Goal: Task Accomplishment & Management: Use online tool/utility

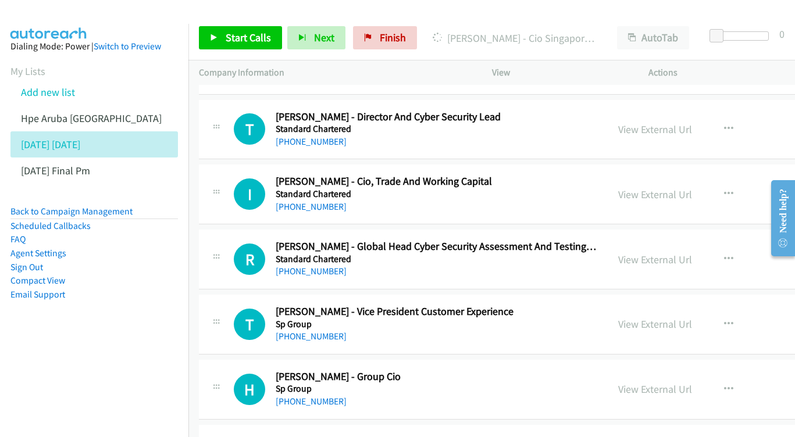
scroll to position [6618, 0]
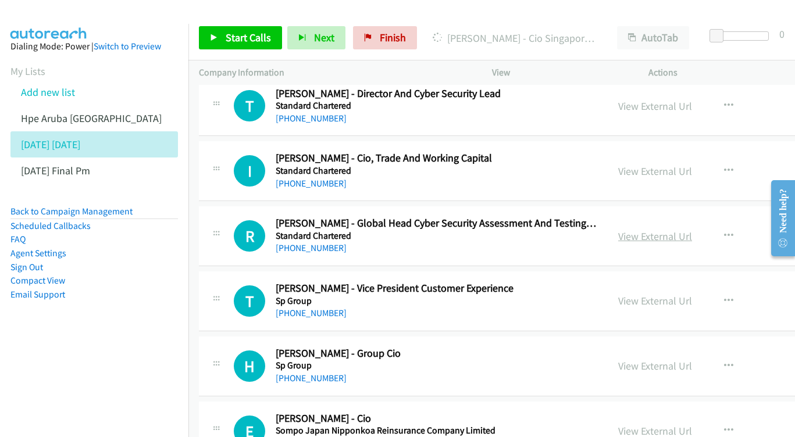
click at [678, 230] on link "View External Url" at bounding box center [655, 236] width 74 height 13
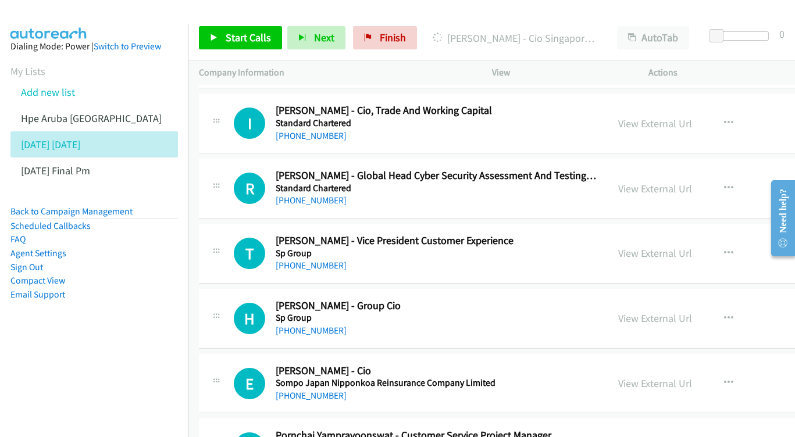
scroll to position [6679, 0]
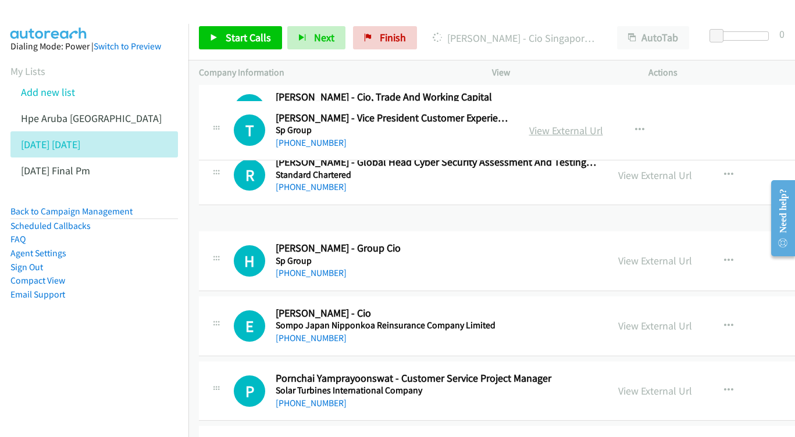
click at [603, 130] on link "View External Url" at bounding box center [566, 130] width 74 height 13
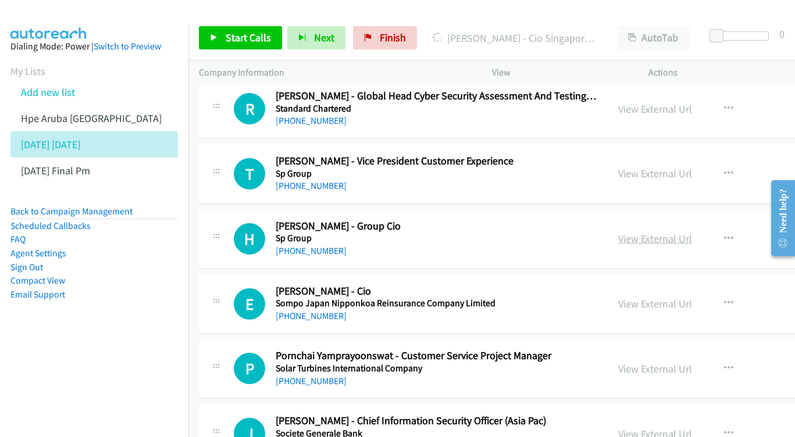
scroll to position [6746, 0]
click at [692, 232] on link "View External Url" at bounding box center [655, 238] width 74 height 13
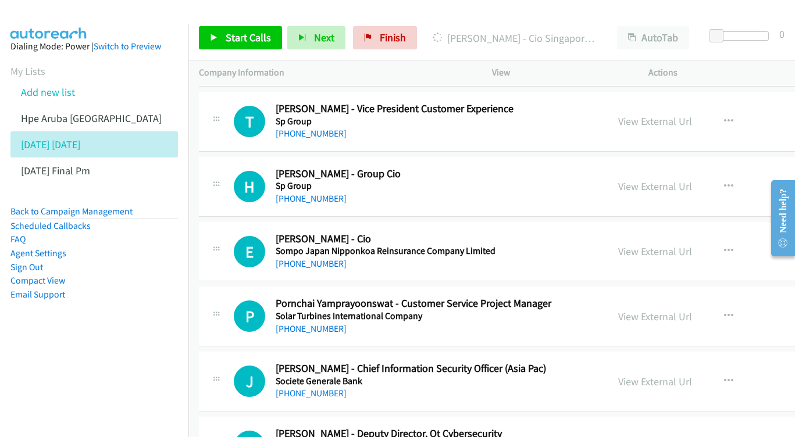
scroll to position [6805, 0]
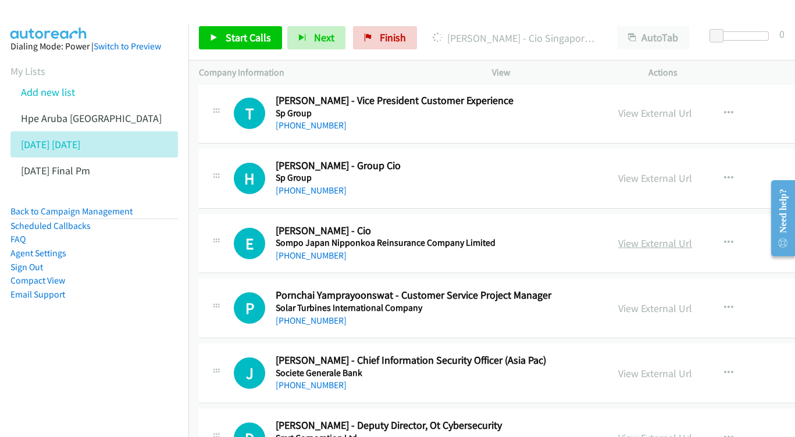
click at [692, 237] on link "View External Url" at bounding box center [655, 243] width 74 height 13
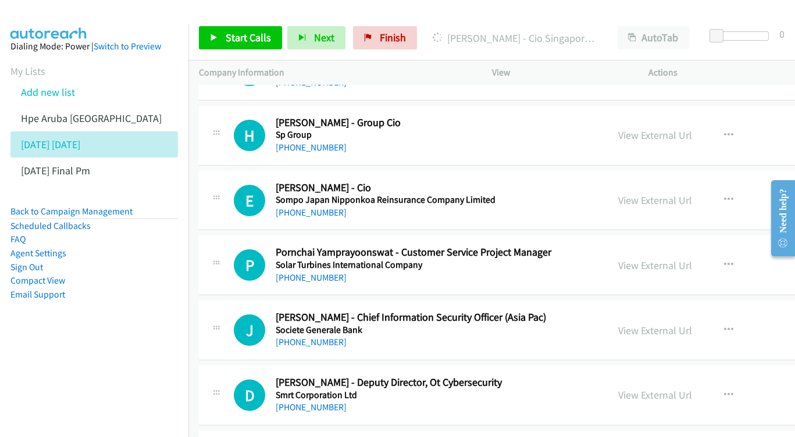
scroll to position [6866, 0]
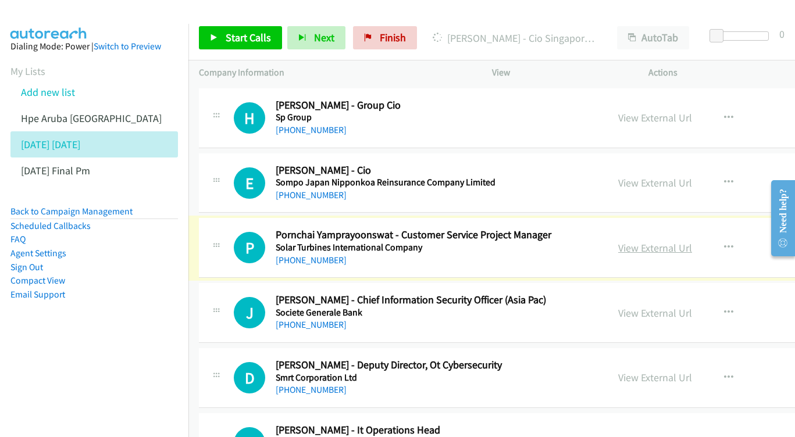
click at [692, 241] on link "View External Url" at bounding box center [655, 247] width 74 height 13
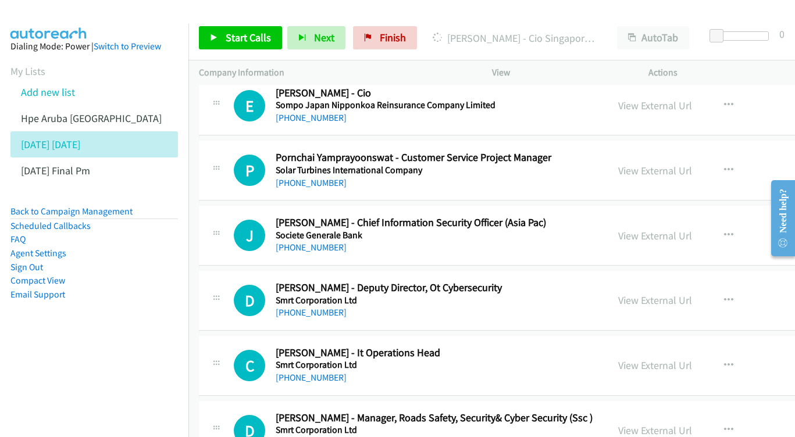
scroll to position [6944, 0]
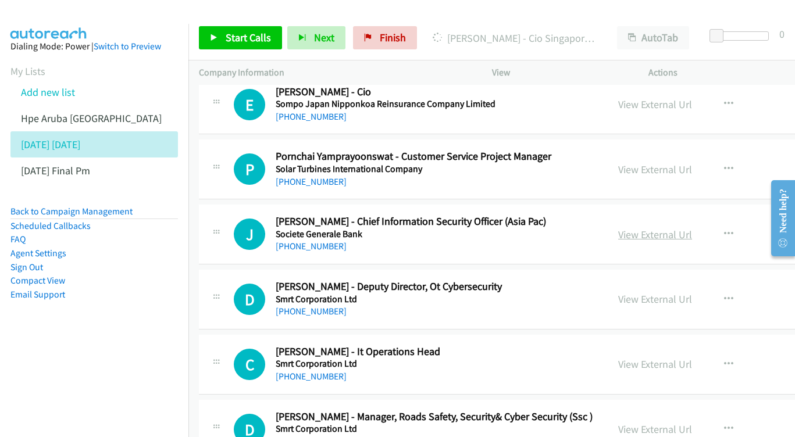
click at [678, 228] on link "View External Url" at bounding box center [655, 234] width 74 height 13
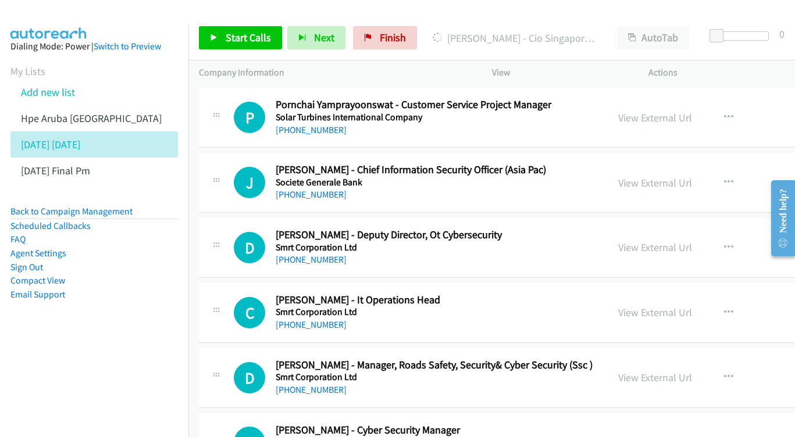
scroll to position [7009, 0]
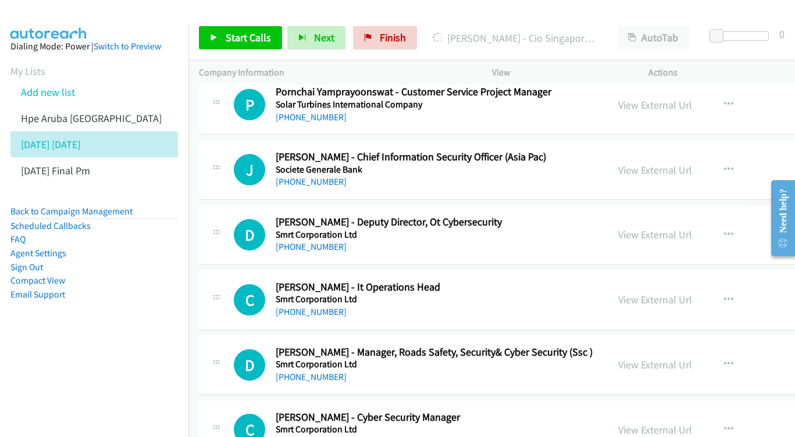
click at [699, 216] on div "View External Url View External Url Schedule/Manage Callback Start Calls Here R…" at bounding box center [715, 235] width 215 height 38
click at [692, 228] on link "View External Url" at bounding box center [655, 234] width 74 height 13
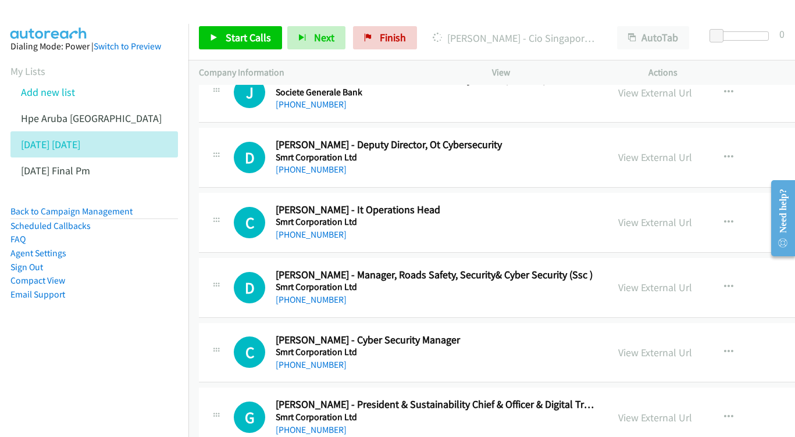
scroll to position [7088, 0]
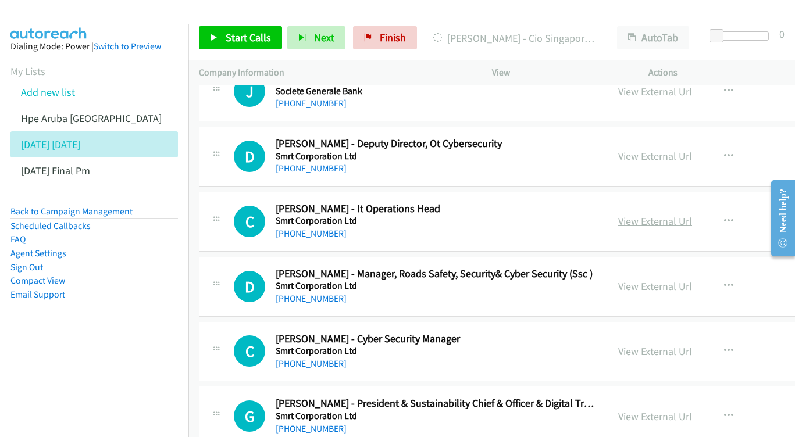
click at [692, 215] on link "View External Url" at bounding box center [655, 221] width 74 height 13
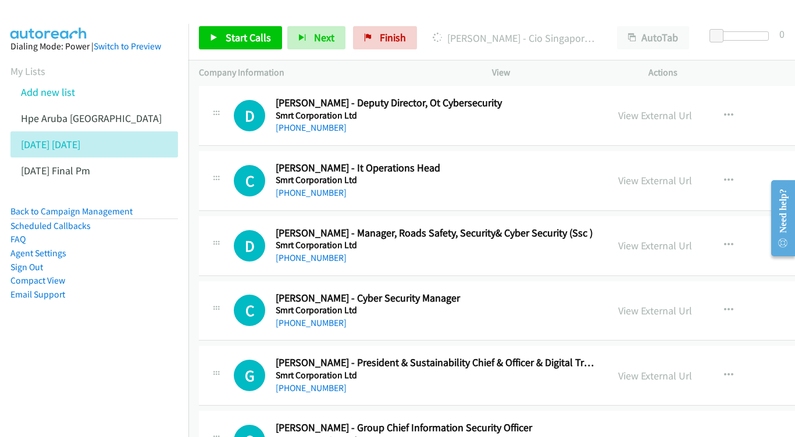
scroll to position [7128, 0]
click at [692, 239] on link "View External Url" at bounding box center [655, 245] width 74 height 13
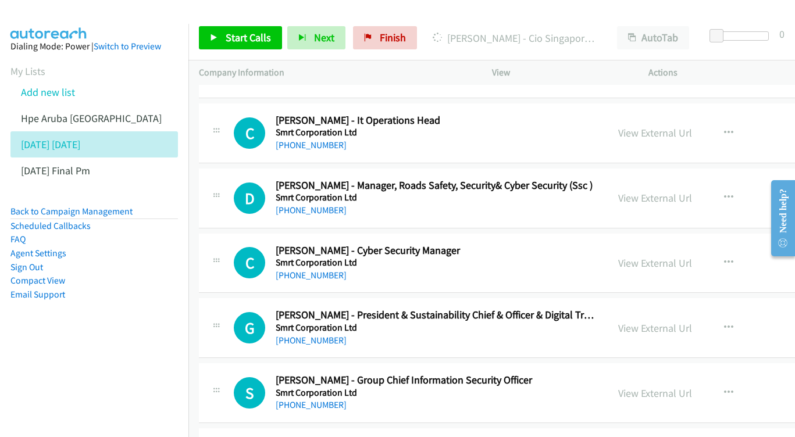
scroll to position [7186, 0]
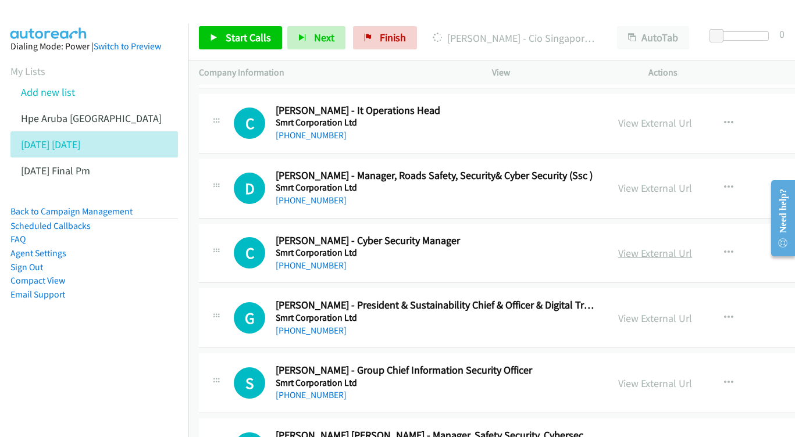
click at [662, 247] on link "View External Url" at bounding box center [655, 253] width 74 height 13
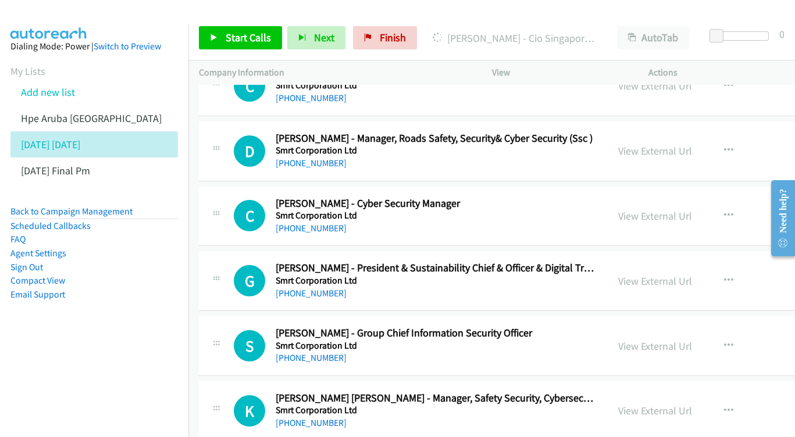
scroll to position [7237, 0]
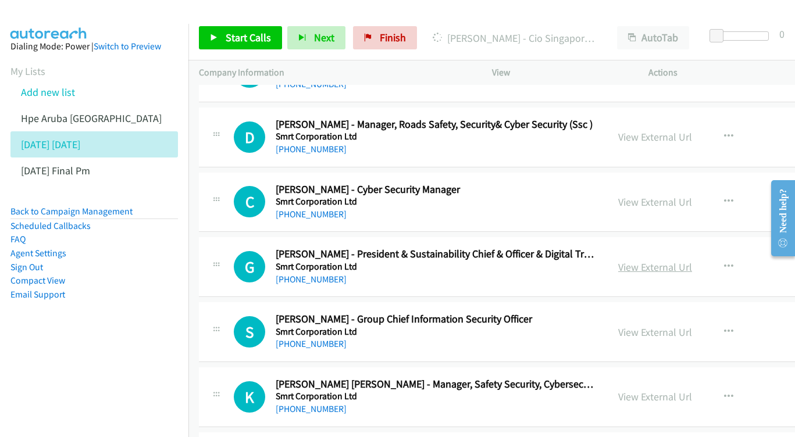
click at [692, 261] on link "View External Url" at bounding box center [655, 267] width 74 height 13
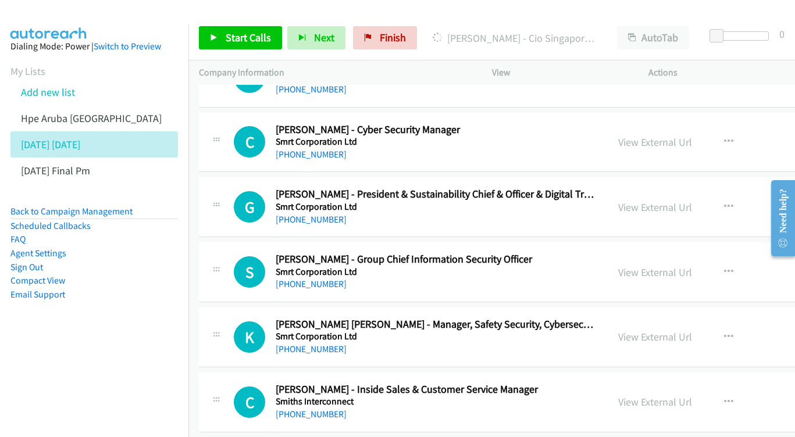
scroll to position [7310, 0]
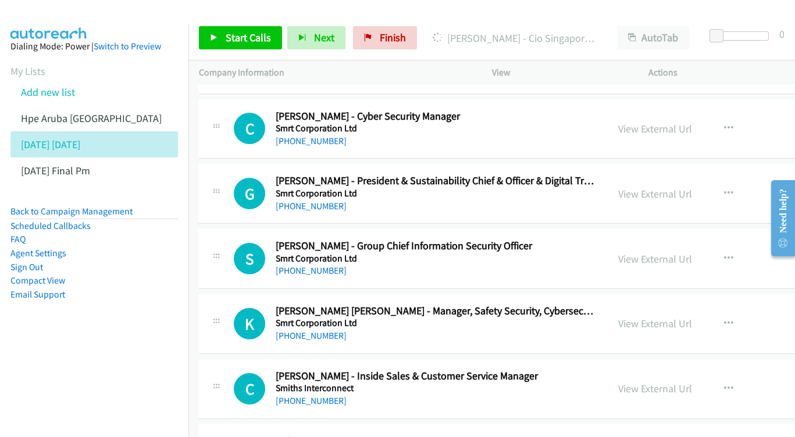
click at [672, 240] on div "View External Url View External Url Schedule/Manage Callback Start Calls Here R…" at bounding box center [715, 259] width 215 height 38
click at [680, 252] on link "View External Url" at bounding box center [655, 258] width 74 height 13
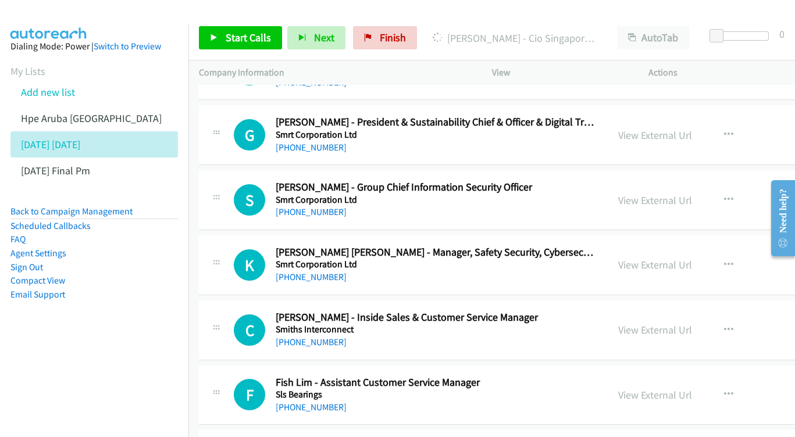
scroll to position [7374, 0]
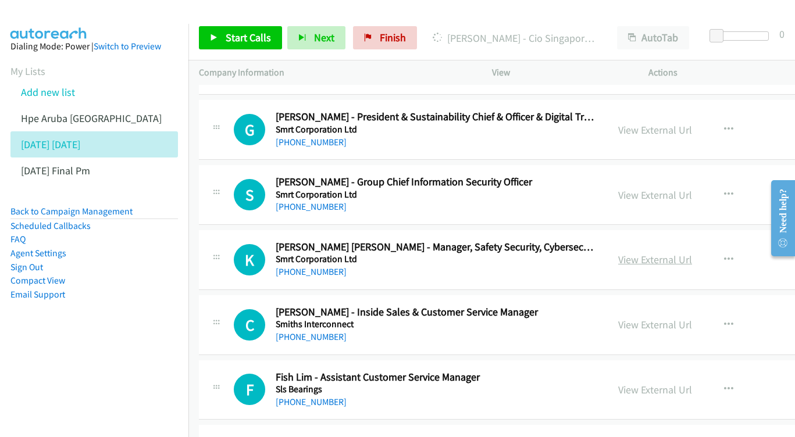
click at [692, 253] on link "View External Url" at bounding box center [655, 259] width 74 height 13
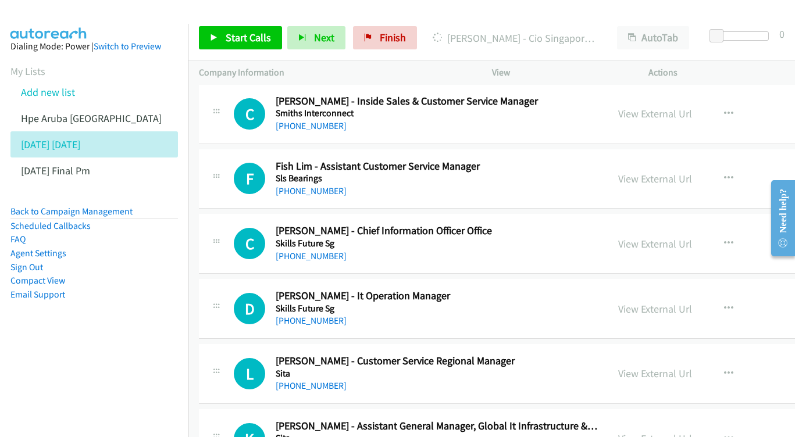
scroll to position [7569, 0]
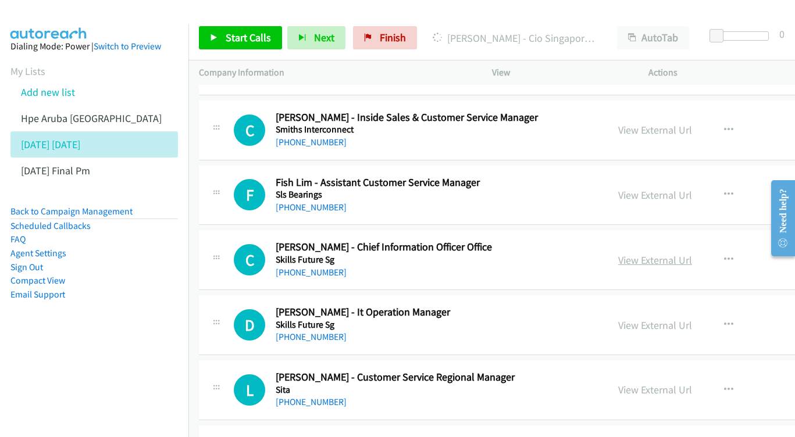
click at [687, 252] on div "View External Url" at bounding box center [655, 260] width 74 height 16
click at [678, 254] on link "View External Url" at bounding box center [655, 260] width 74 height 13
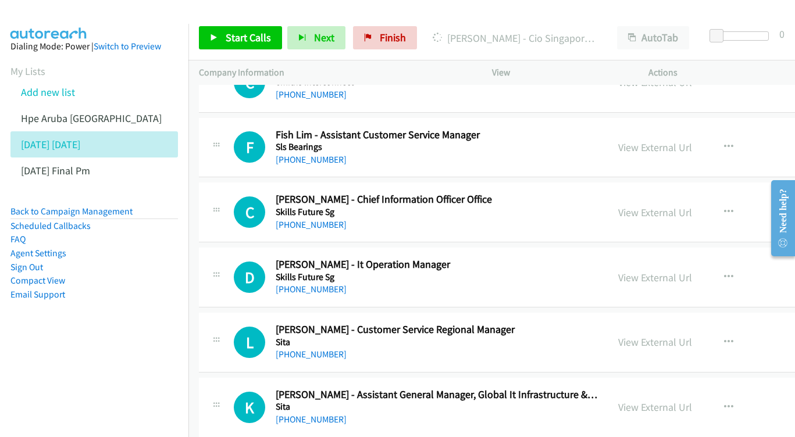
scroll to position [7634, 0]
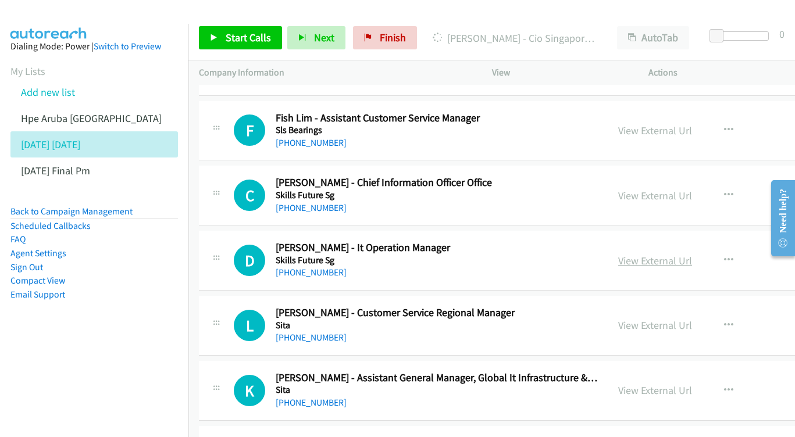
click at [681, 254] on link "View External Url" at bounding box center [655, 260] width 74 height 13
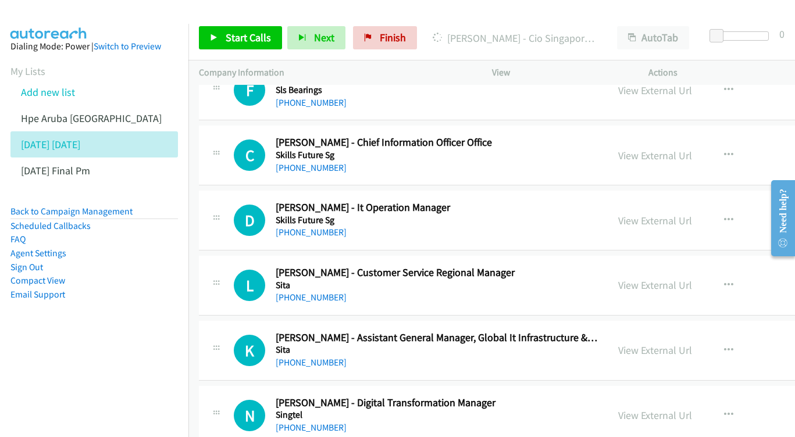
scroll to position [7678, 0]
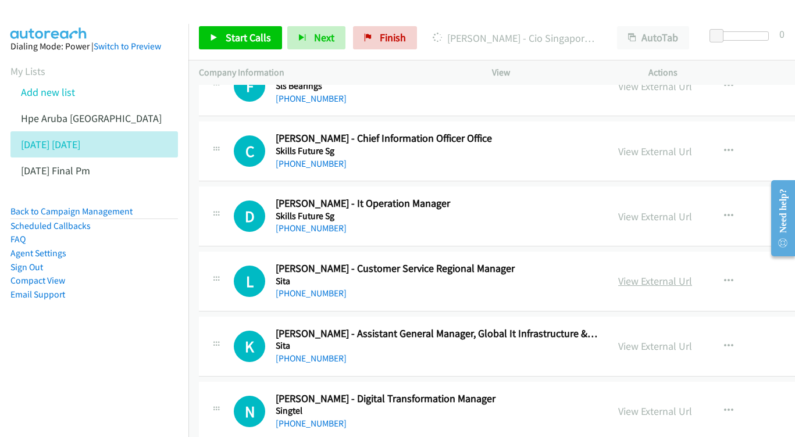
click at [682, 275] on link "View External Url" at bounding box center [655, 281] width 74 height 13
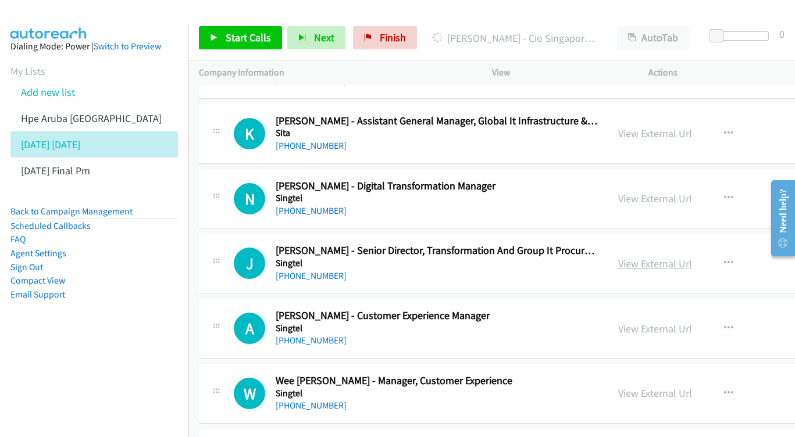
scroll to position [7887, 0]
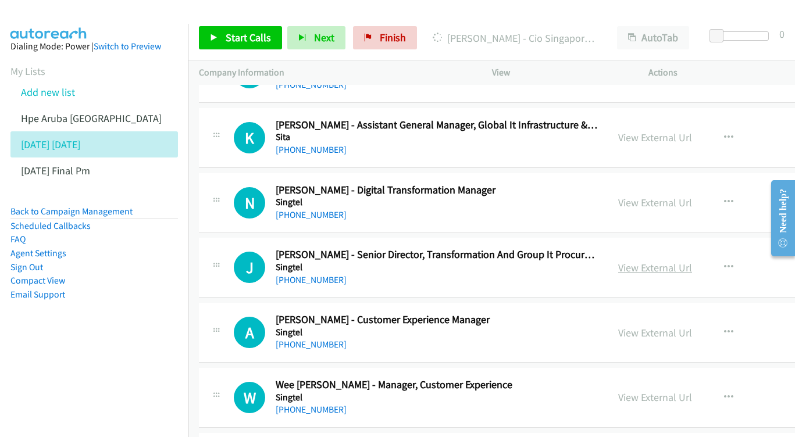
click at [692, 261] on link "View External Url" at bounding box center [655, 267] width 74 height 13
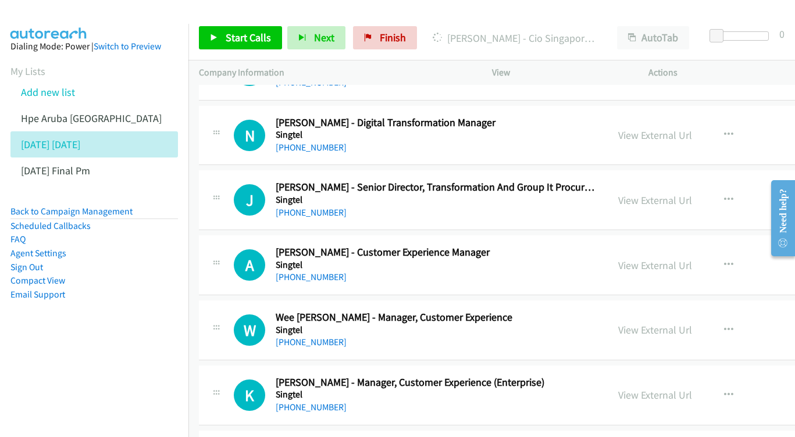
scroll to position [7964, 0]
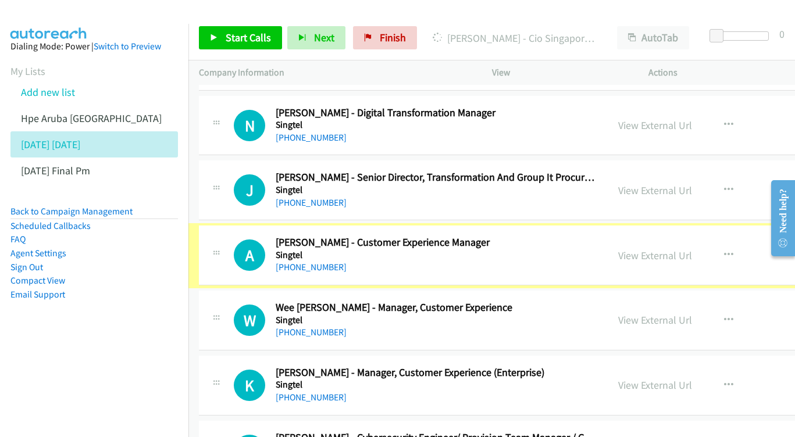
click at [671, 249] on link "View External Url" at bounding box center [655, 255] width 74 height 13
